Goal: Task Accomplishment & Management: Manage account settings

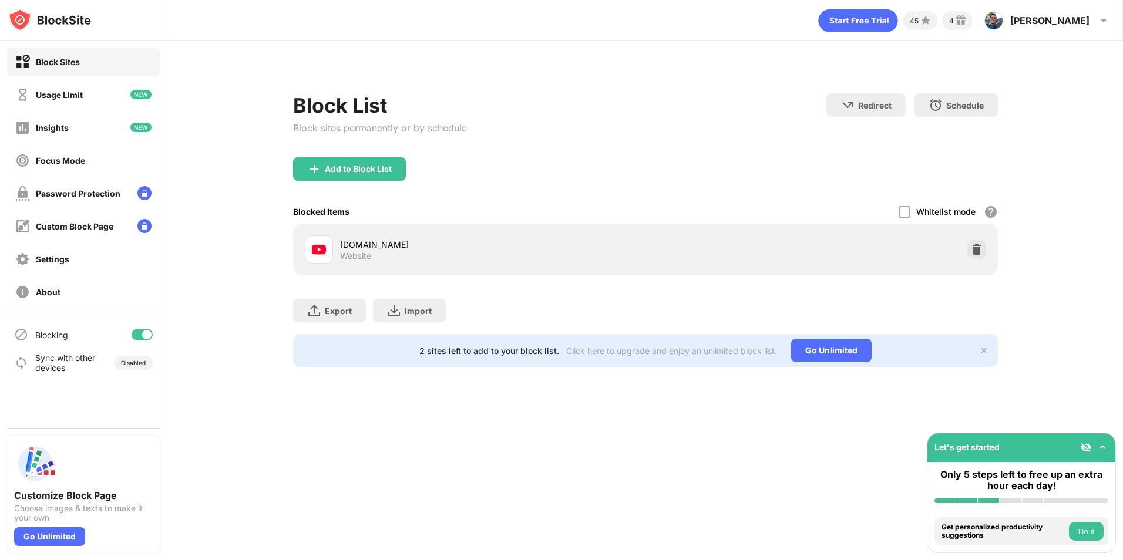
click at [986, 242] on div "youtube.com Website" at bounding box center [645, 250] width 690 height 38
drag, startPoint x: 975, startPoint y: 249, endPoint x: 149, endPoint y: 2, distance: 862.8
click at [975, 250] on img at bounding box center [977, 250] width 12 height 12
